Goal: Task Accomplishment & Management: Complete application form

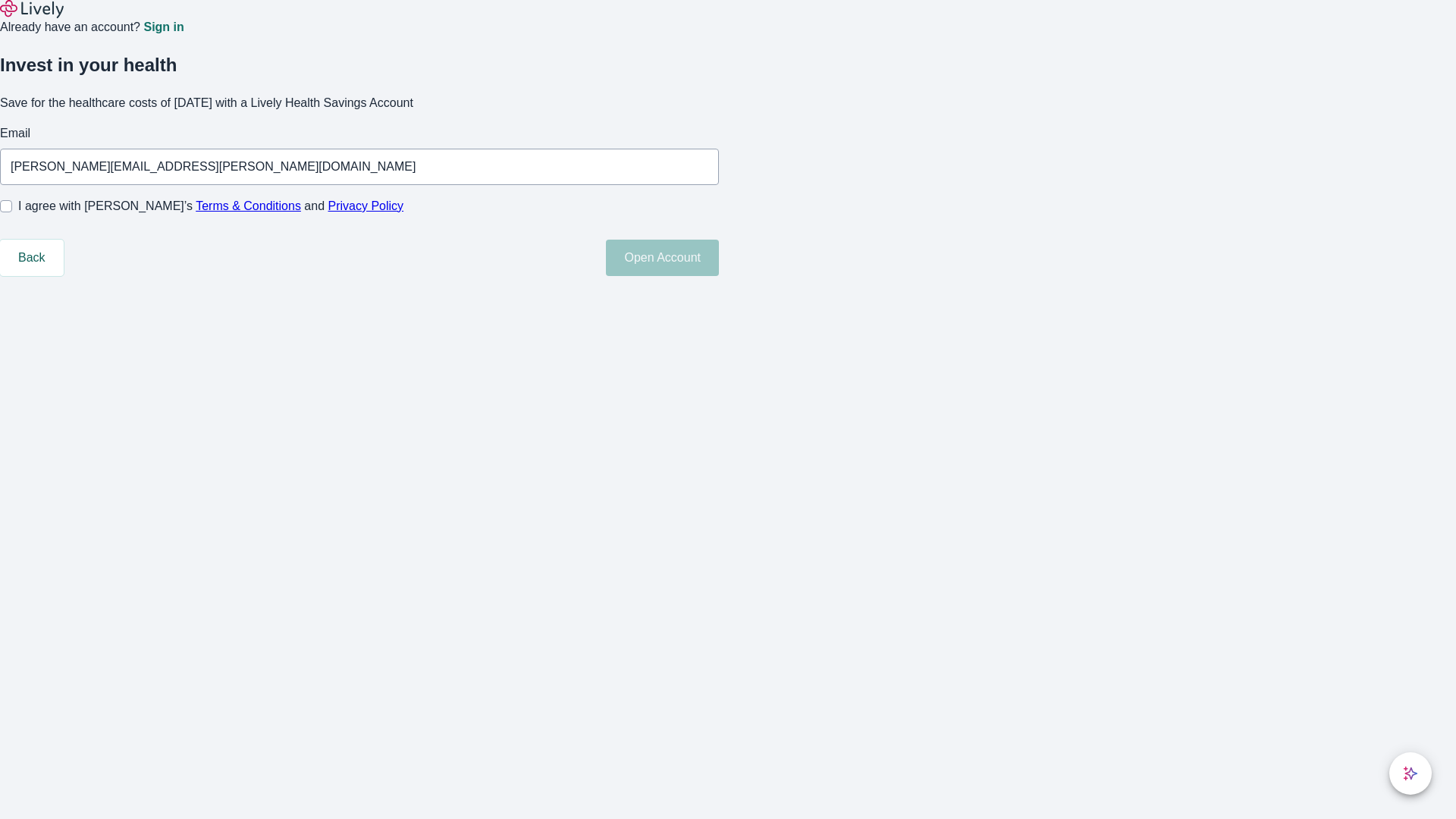
click at [12, 212] on input "I agree with Lively’s Terms & Conditions and Privacy Policy" at bounding box center [6, 206] width 12 height 12
checkbox input "true"
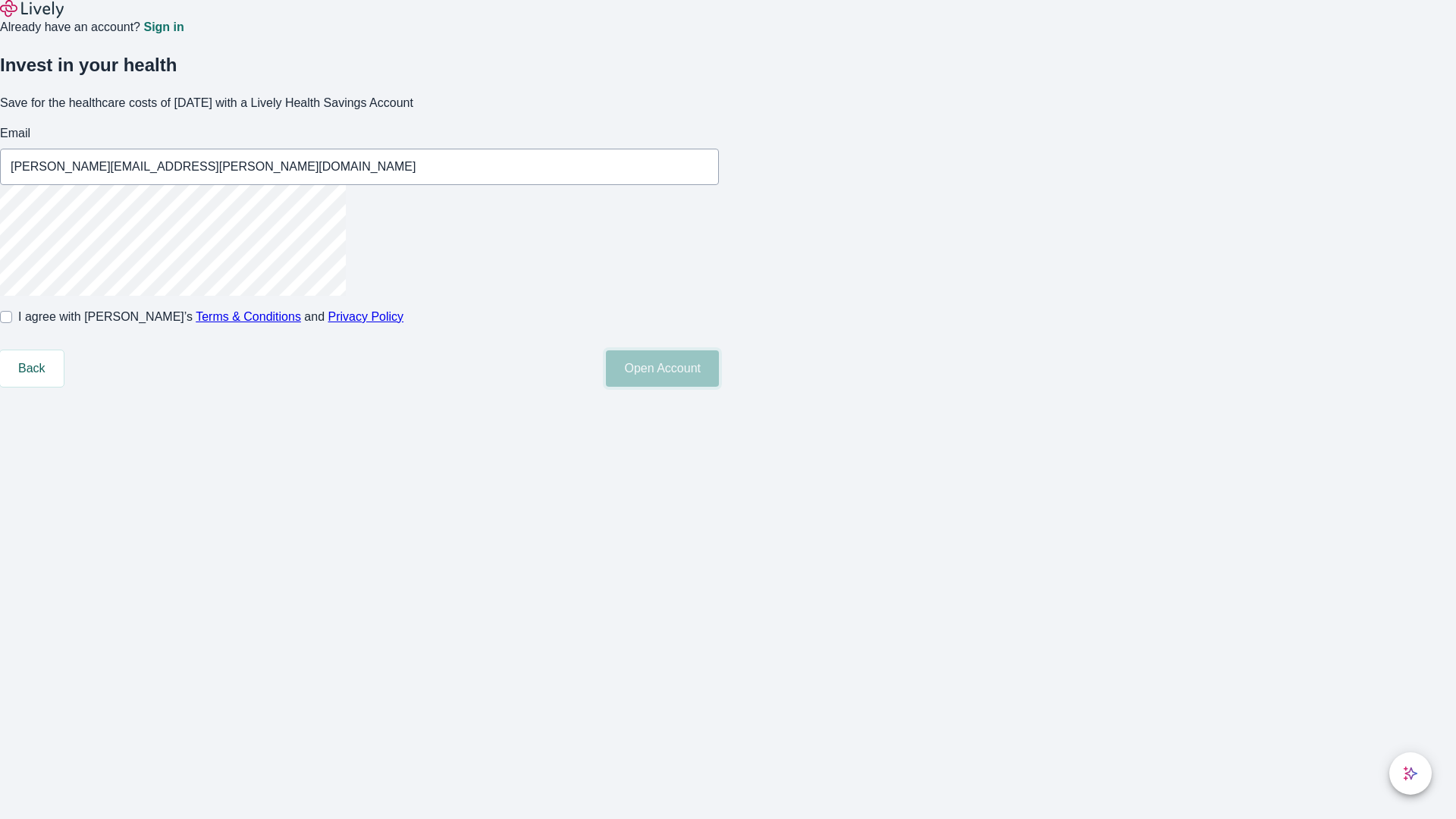
click at [718, 386] on button "Open Account" at bounding box center [663, 369] width 113 height 37
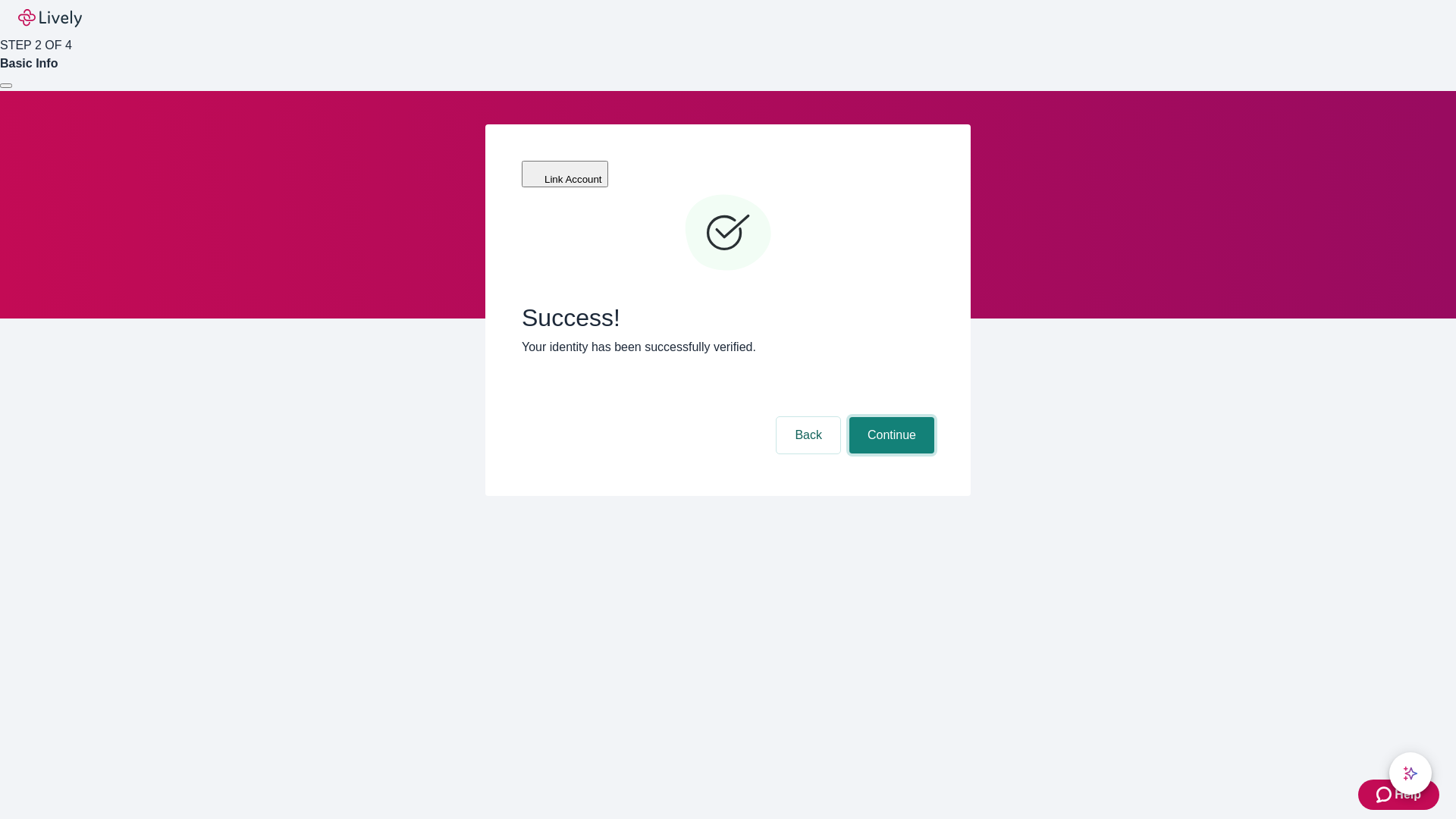
click at [889, 417] on button "Continue" at bounding box center [892, 435] width 85 height 37
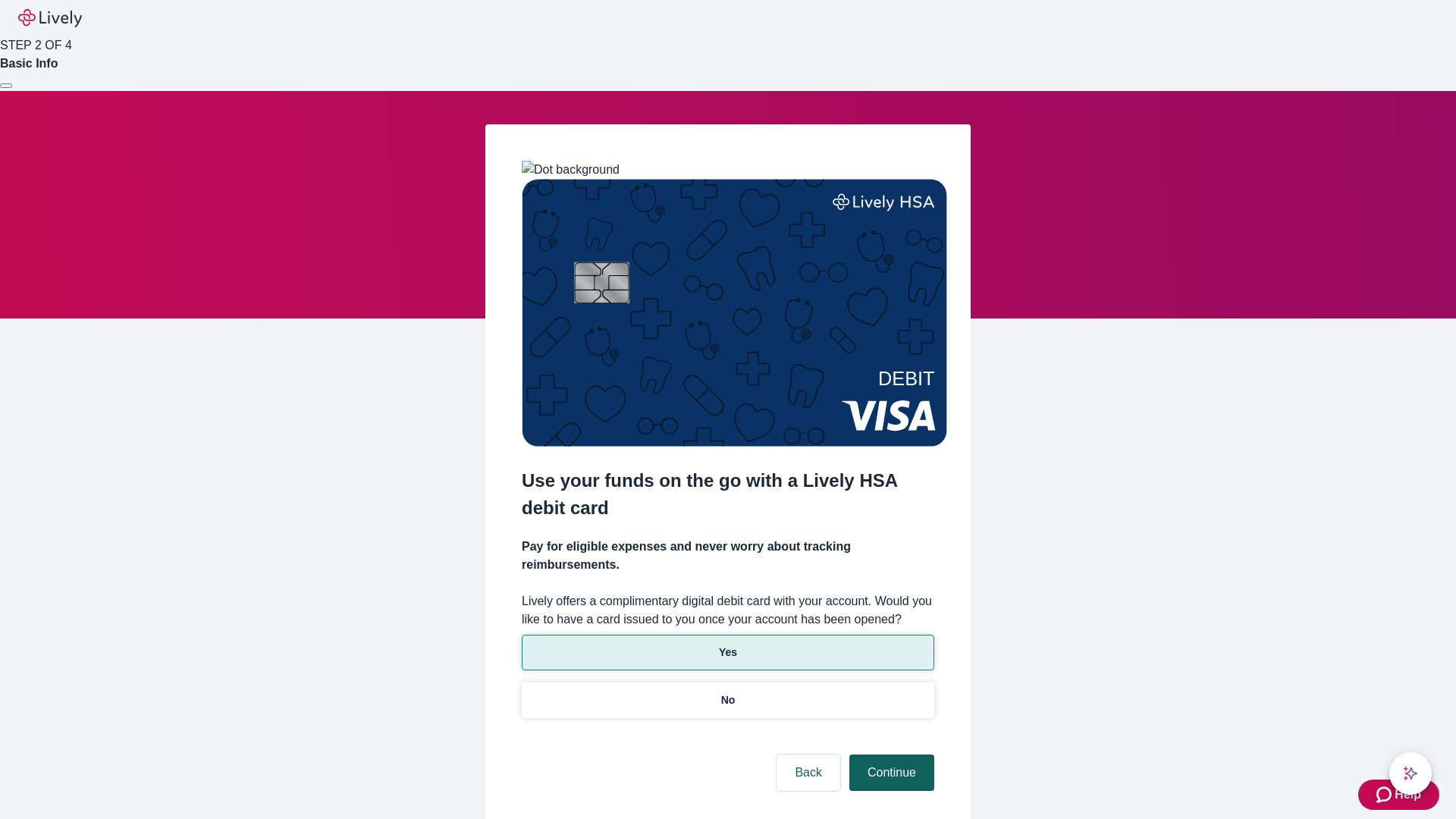
click at [727, 644] on p "Yes" at bounding box center [728, 652] width 18 height 16
click at [889, 754] on button "Continue" at bounding box center [892, 772] width 85 height 37
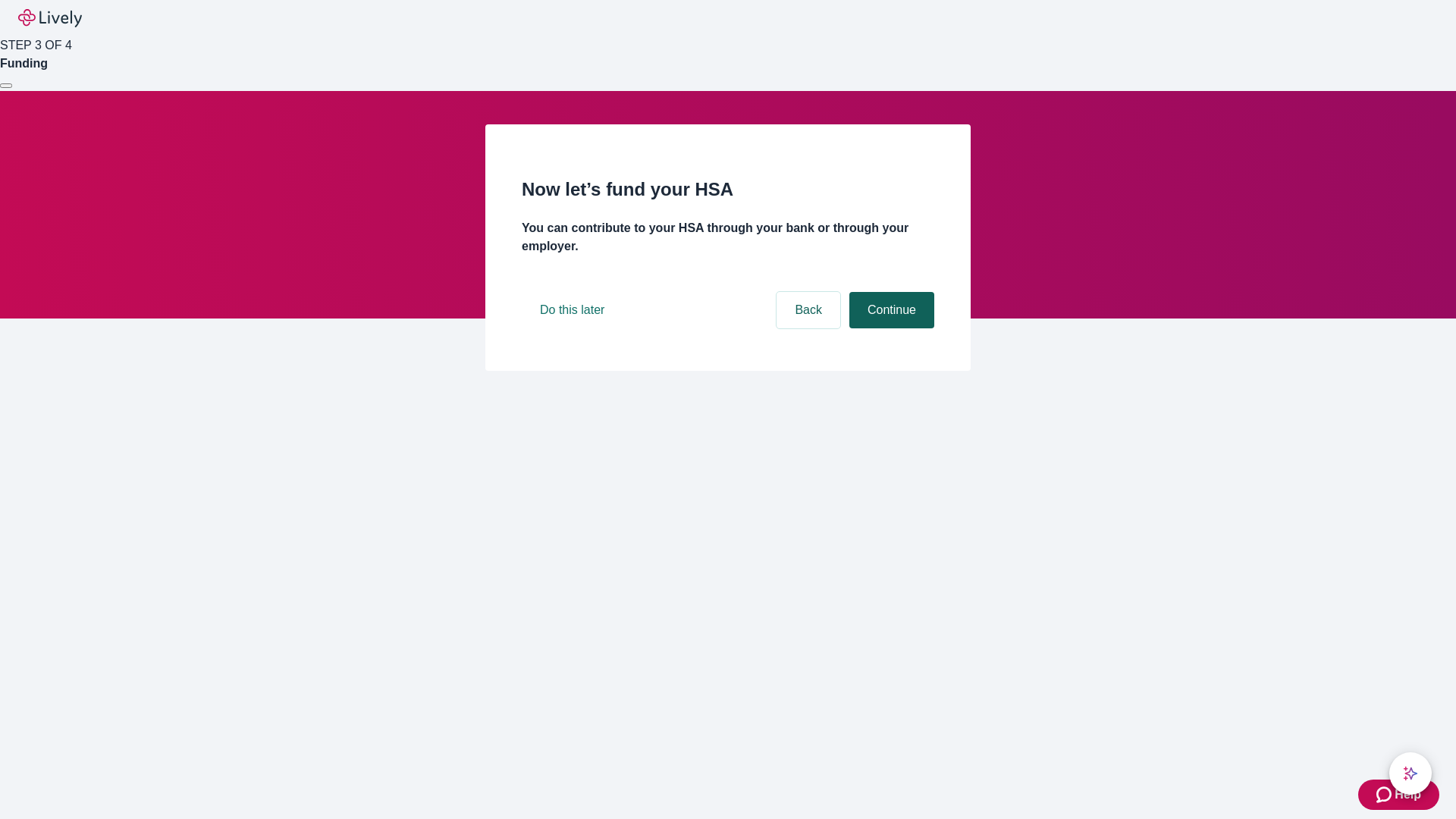
click at [889, 328] on button "Continue" at bounding box center [892, 310] width 85 height 37
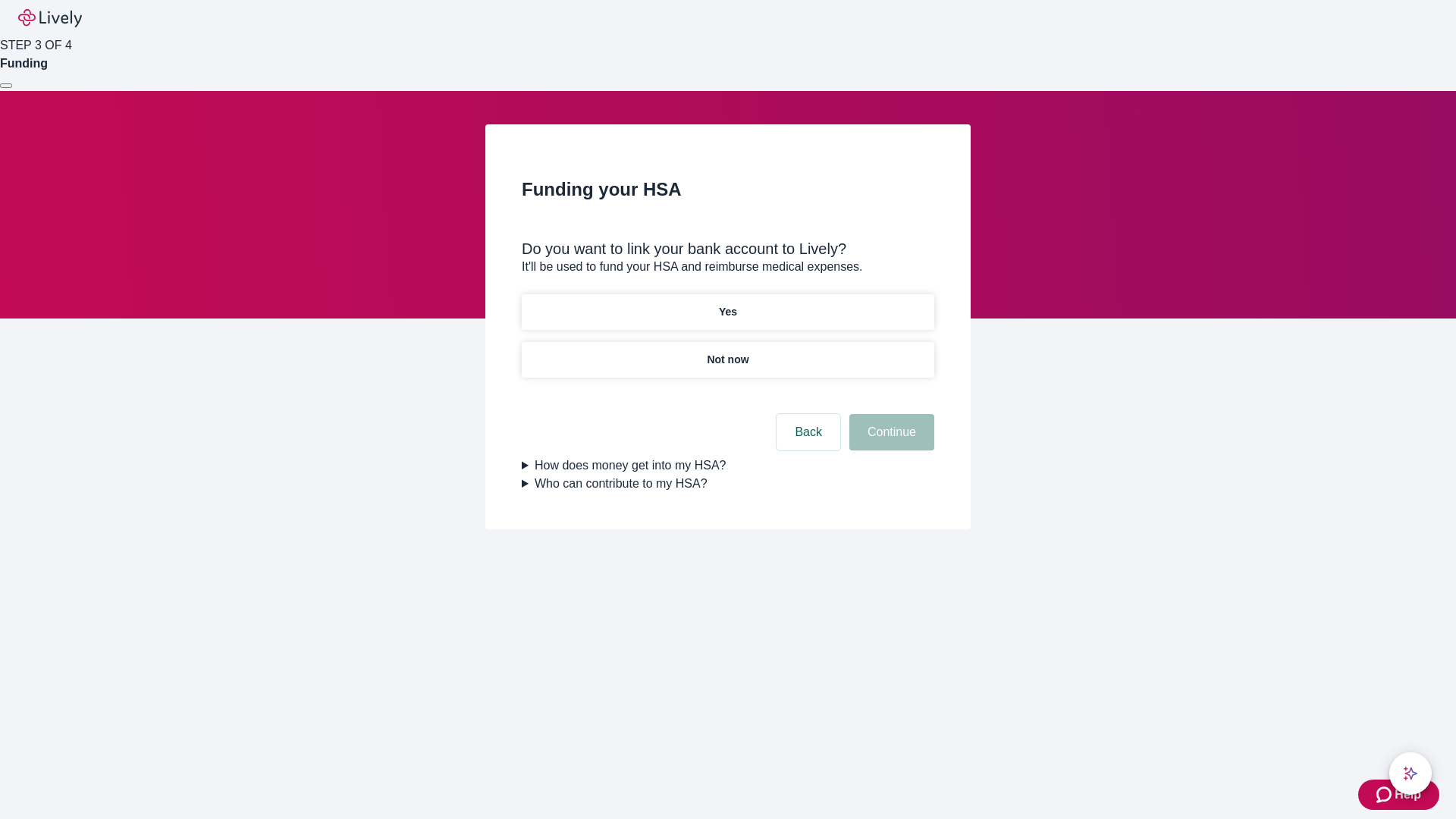
click at [727, 352] on p "Not now" at bounding box center [728, 360] width 42 height 16
click at [889, 441] on button "Continue" at bounding box center [892, 432] width 85 height 37
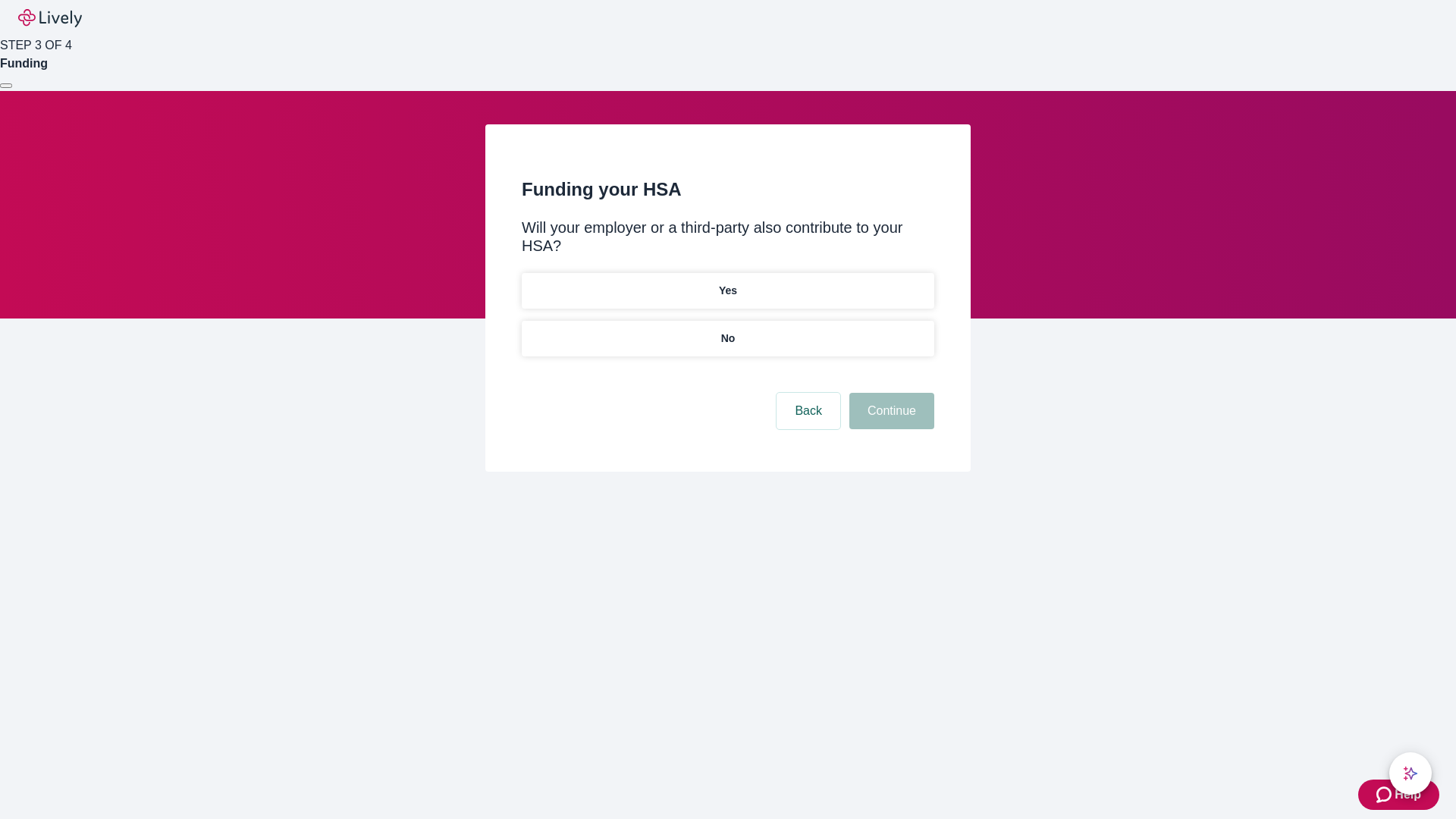
click at [727, 330] on p "No" at bounding box center [728, 338] width 14 height 16
click at [889, 393] on button "Continue" at bounding box center [892, 411] width 85 height 37
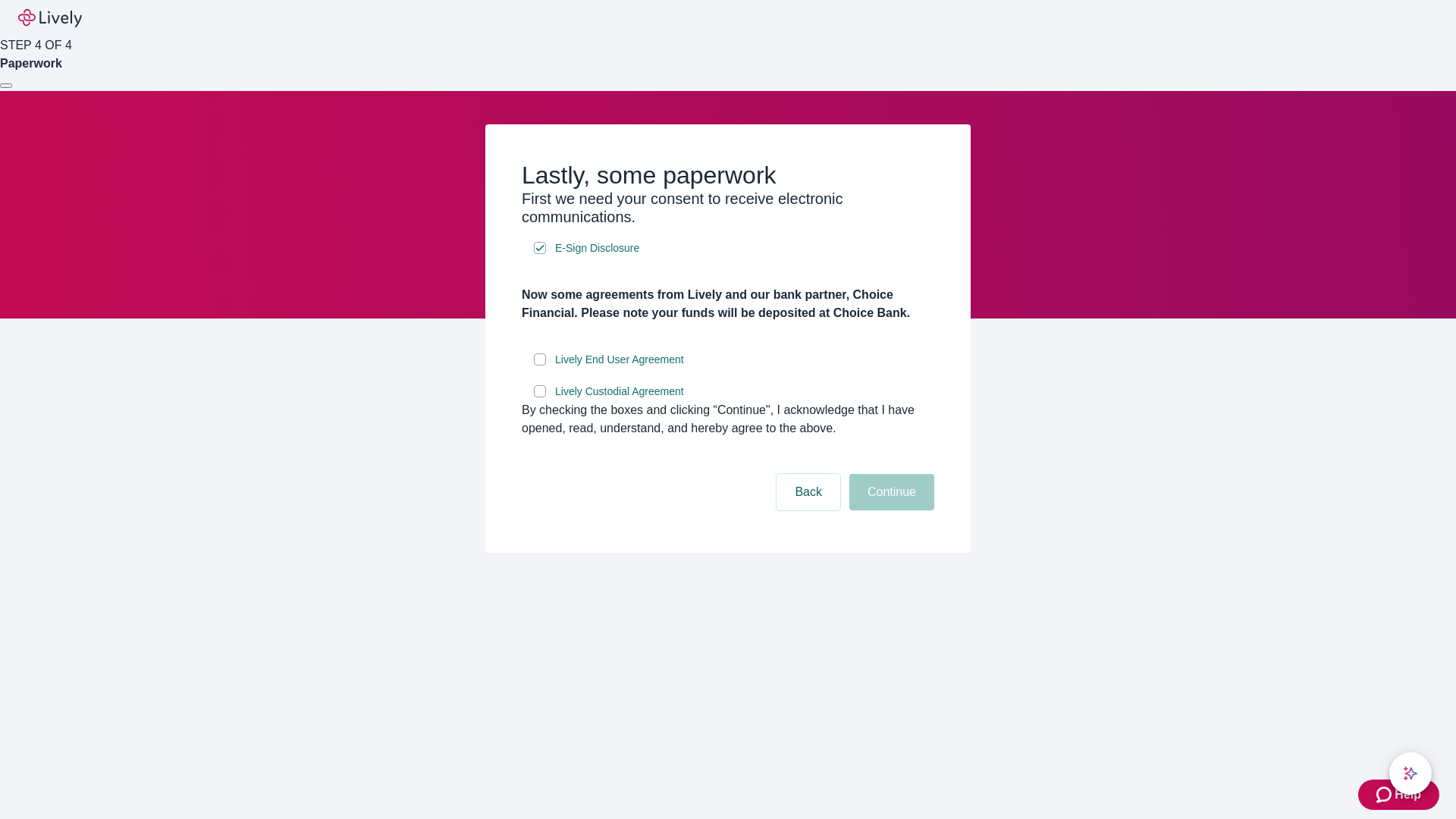
click at [539, 365] on input "Lively End User Agreement" at bounding box center [539, 359] width 12 height 12
checkbox input "true"
click at [539, 397] on input "Lively Custodial Agreement" at bounding box center [539, 391] width 12 height 12
checkbox input "true"
click at [889, 510] on button "Continue" at bounding box center [892, 492] width 85 height 37
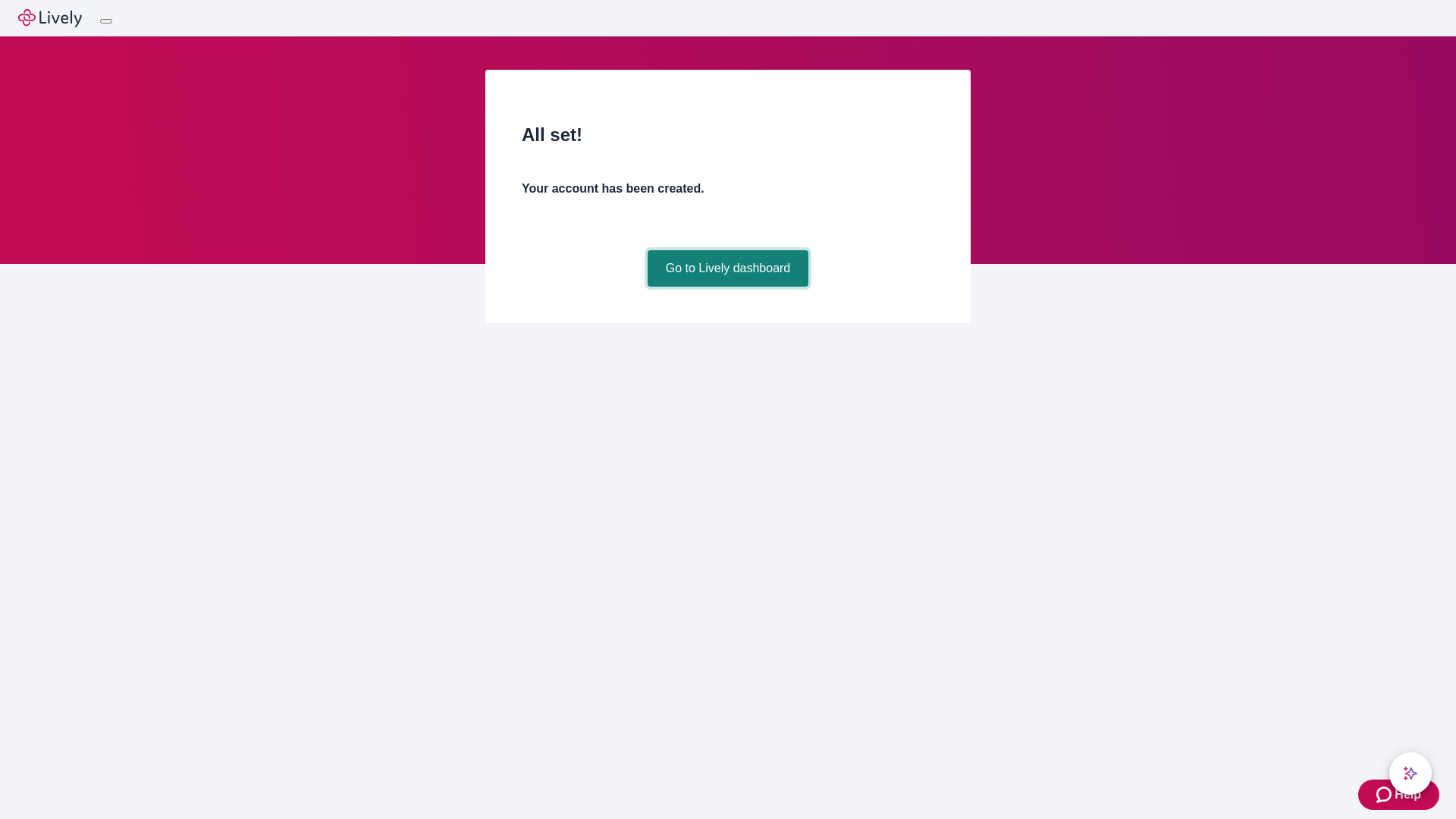
click at [727, 286] on link "Go to Lively dashboard" at bounding box center [728, 269] width 162 height 37
